Goal: Navigation & Orientation: Find specific page/section

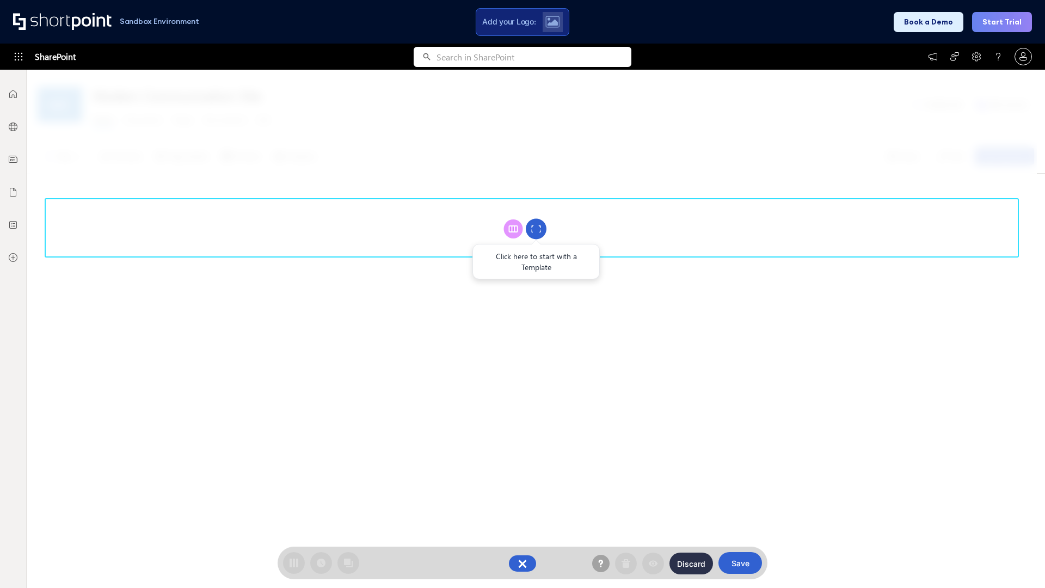
click at [536, 229] on circle at bounding box center [536, 229] width 21 height 21
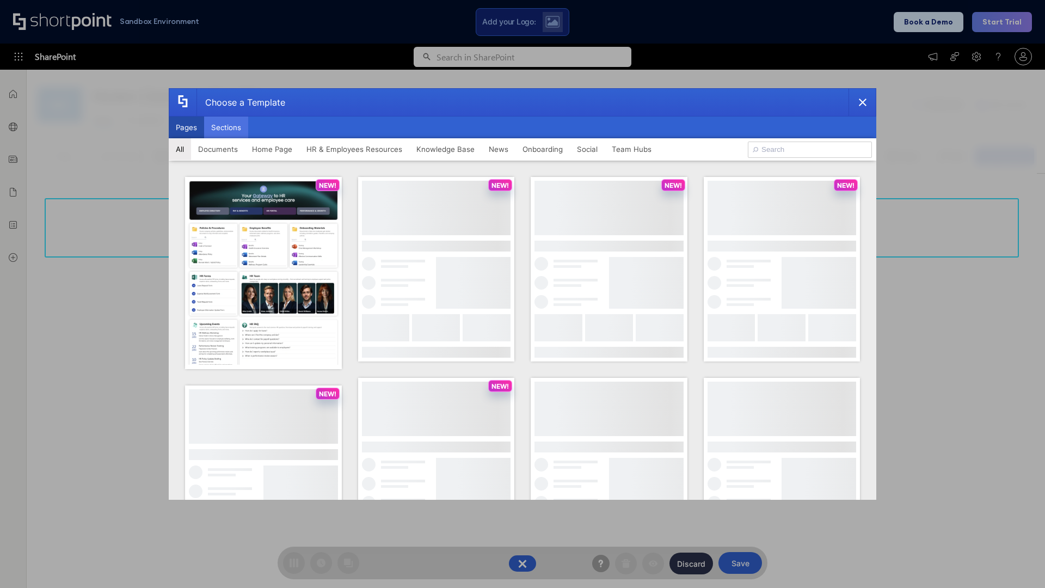
click at [226, 127] on button "Sections" at bounding box center [226, 128] width 44 height 22
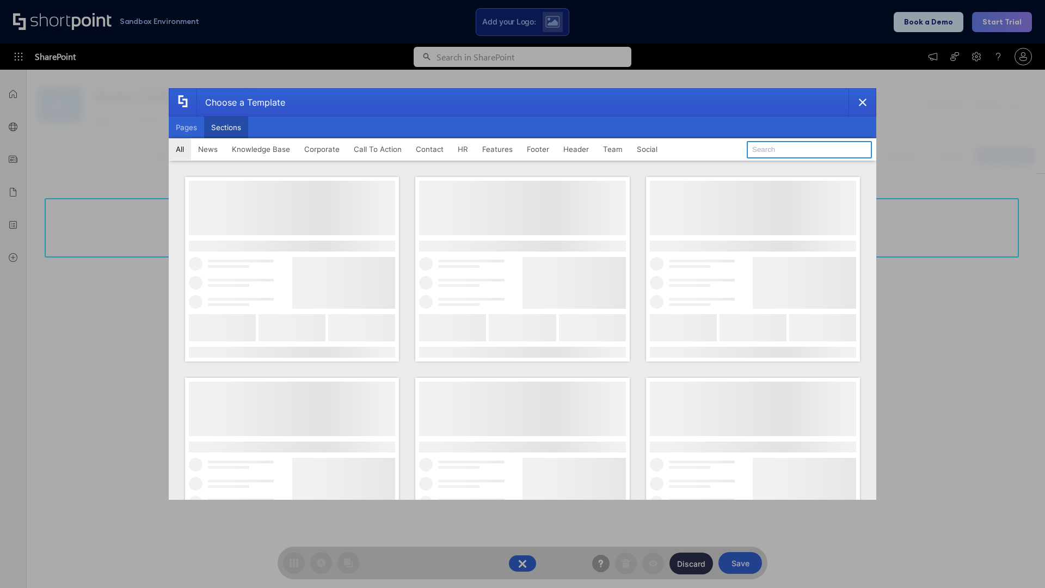
type input "Team Dashboard 2"
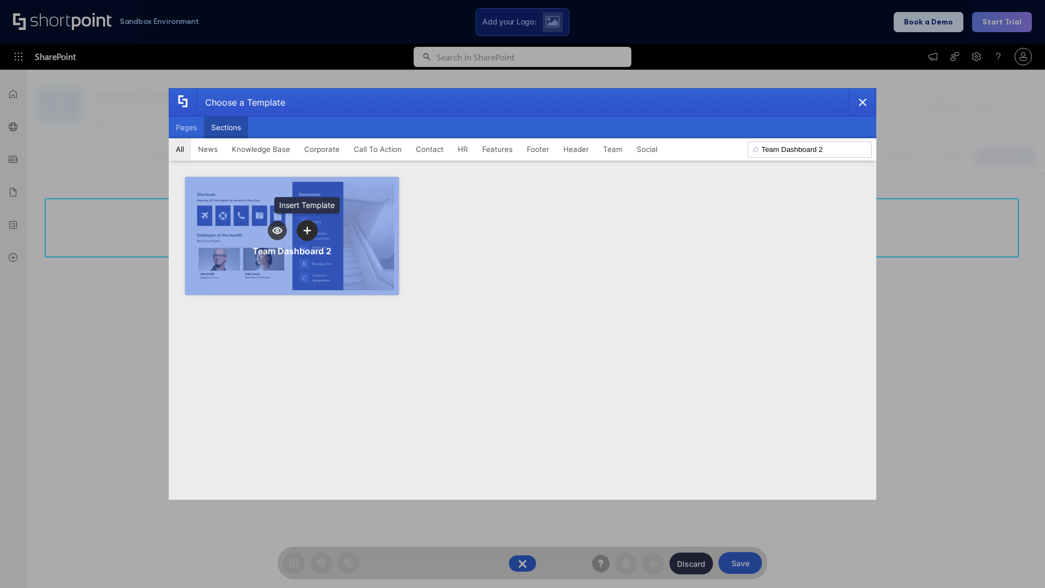
click at [307, 230] on icon "template selector" at bounding box center [307, 230] width 8 height 8
